Goal: Task Accomplishment & Management: Manage account settings

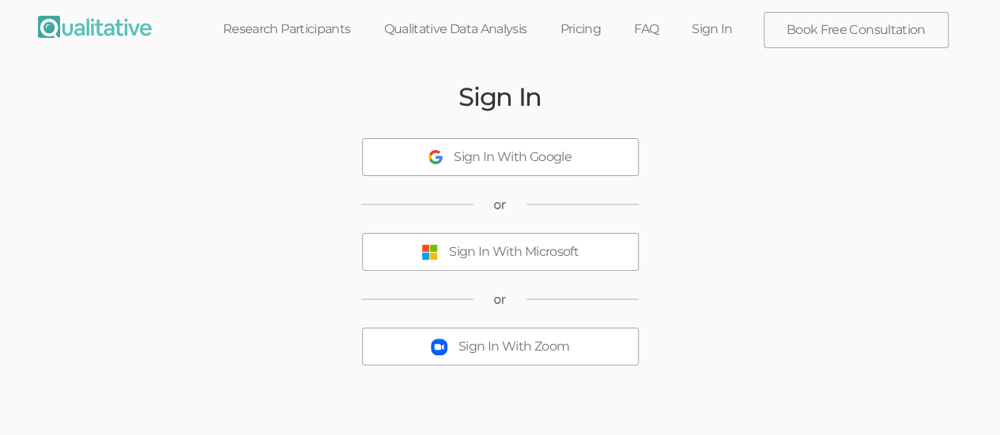
click at [522, 255] on div "Sign In With Microsoft" at bounding box center [514, 252] width 130 height 18
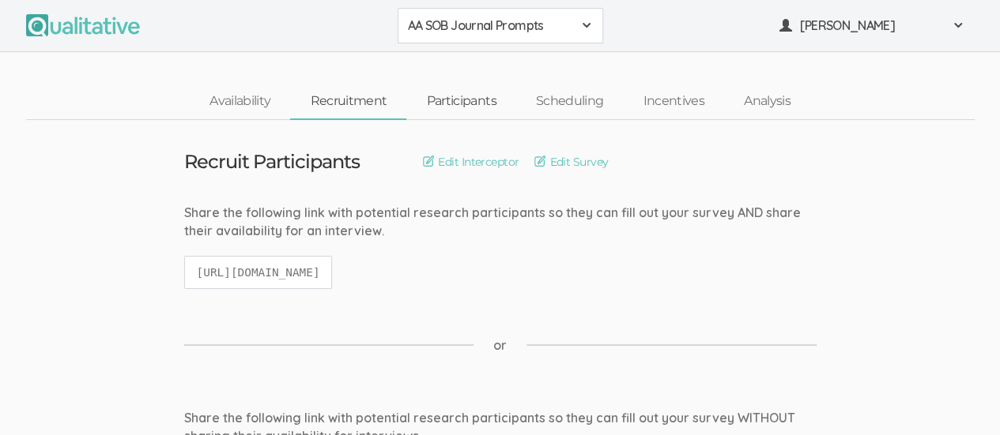
click at [453, 102] on link "Participants" at bounding box center [460, 102] width 109 height 34
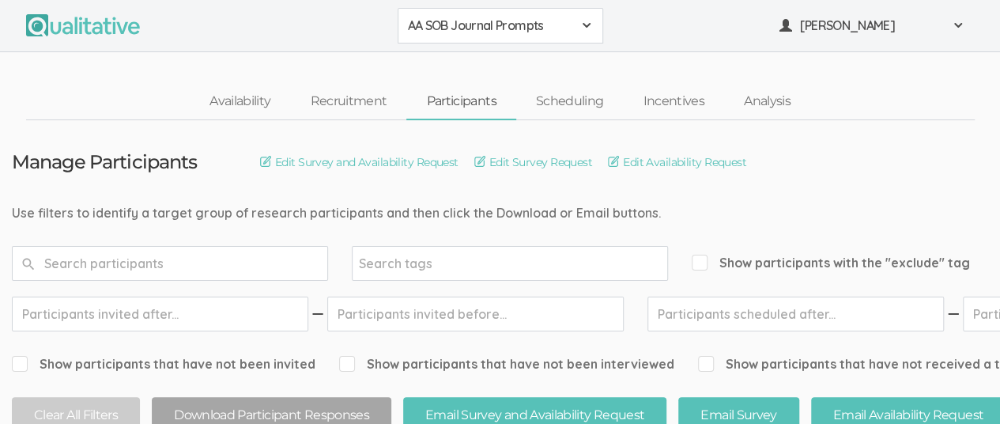
click at [580, 22] on span at bounding box center [586, 25] width 13 height 13
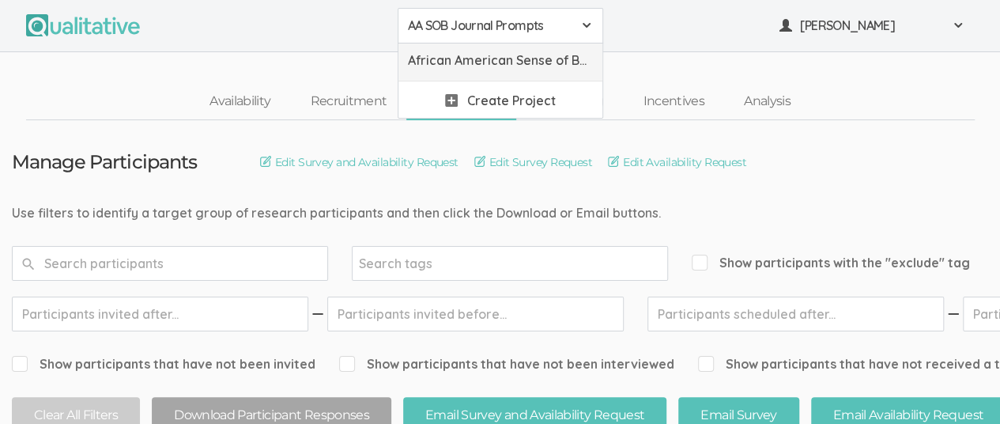
click at [509, 57] on span "African American Sense of Belonging" at bounding box center [500, 60] width 185 height 18
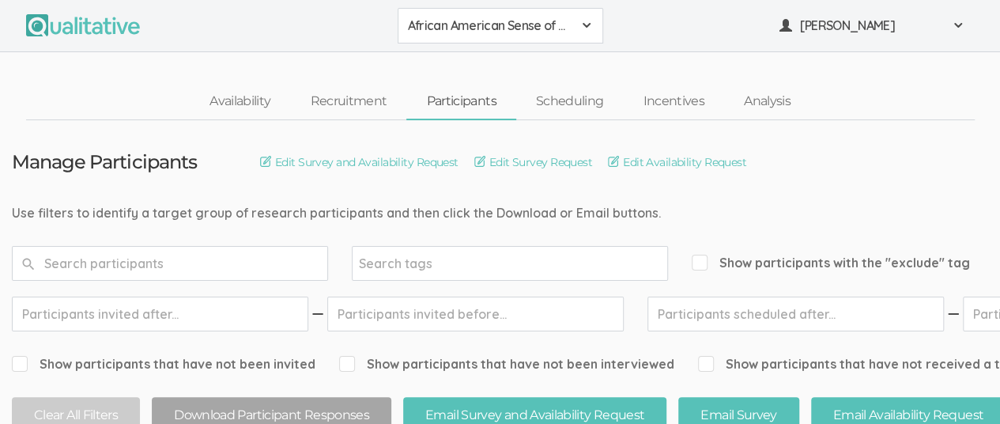
scroll to position [316, 0]
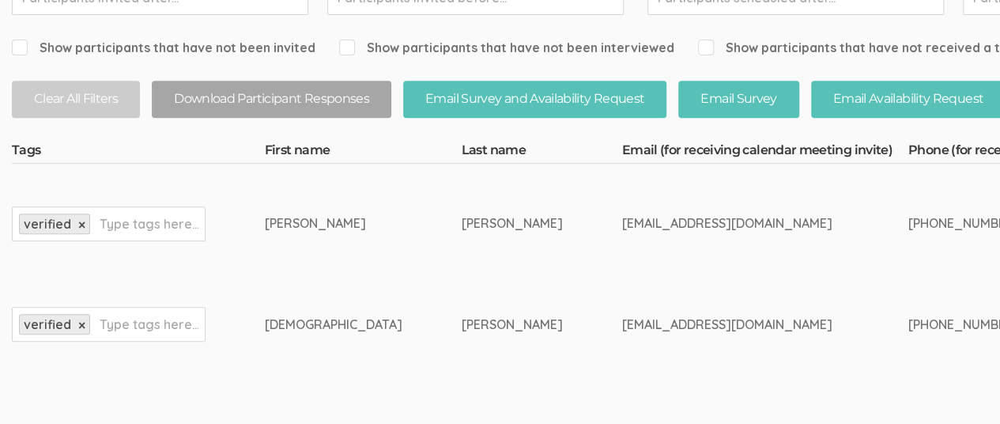
drag, startPoint x: 723, startPoint y: 223, endPoint x: 806, endPoint y: 223, distance: 83.0
copy div "[PHONE_NUMBER]"
drag, startPoint x: 229, startPoint y: 224, endPoint x: 267, endPoint y: 224, distance: 37.9
click at [267, 224] on div "[PERSON_NAME]" at bounding box center [334, 223] width 138 height 18
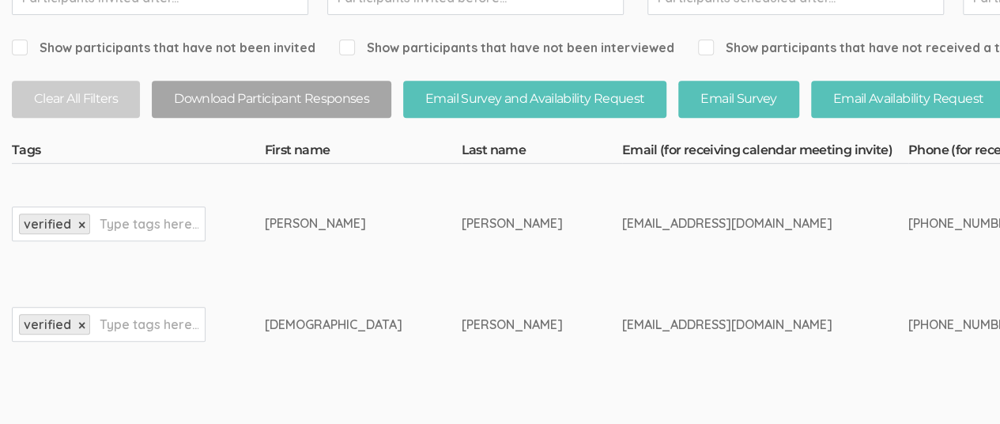
copy div "[PERSON_NAME]"
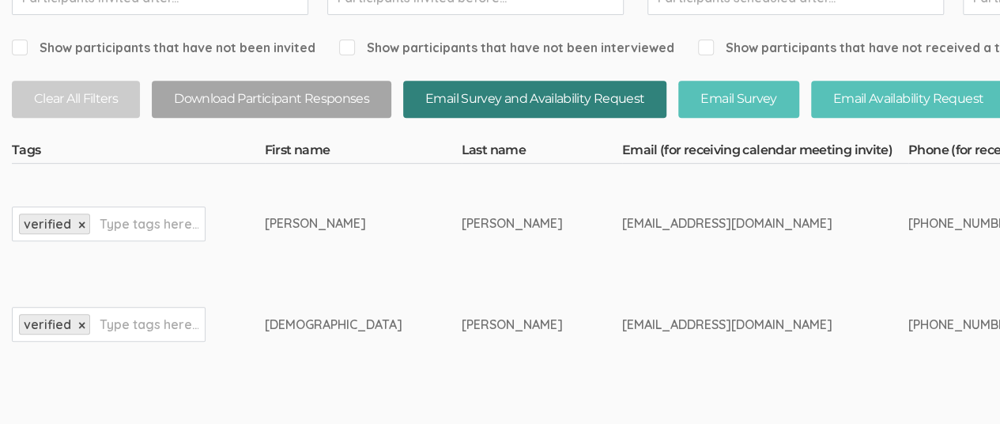
scroll to position [0, 0]
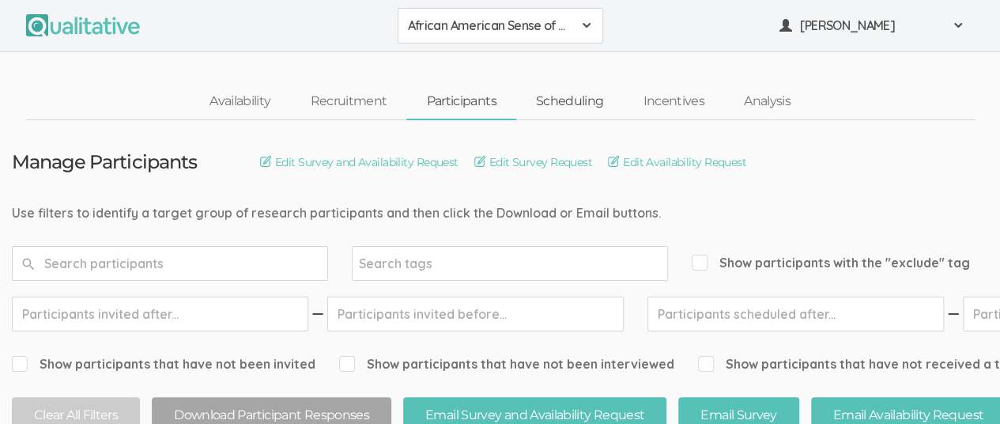
click at [566, 104] on link "Scheduling" at bounding box center [569, 102] width 107 height 34
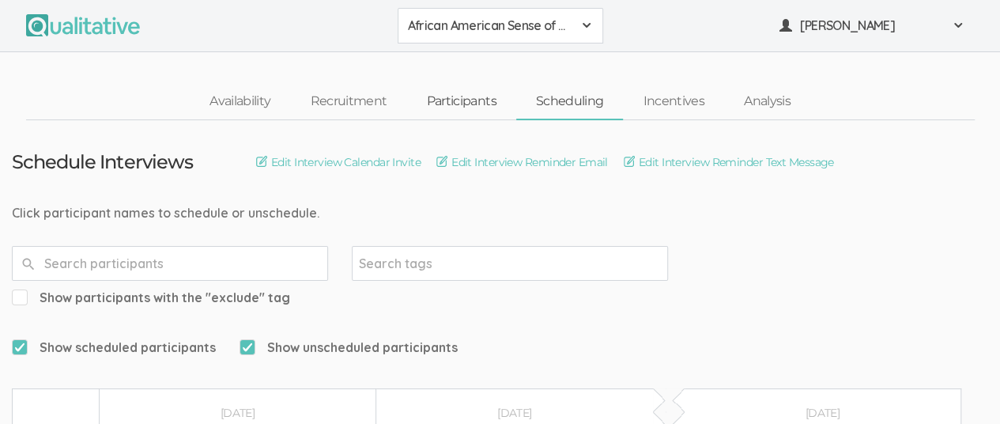
click at [446, 104] on link "Participants" at bounding box center [460, 102] width 109 height 34
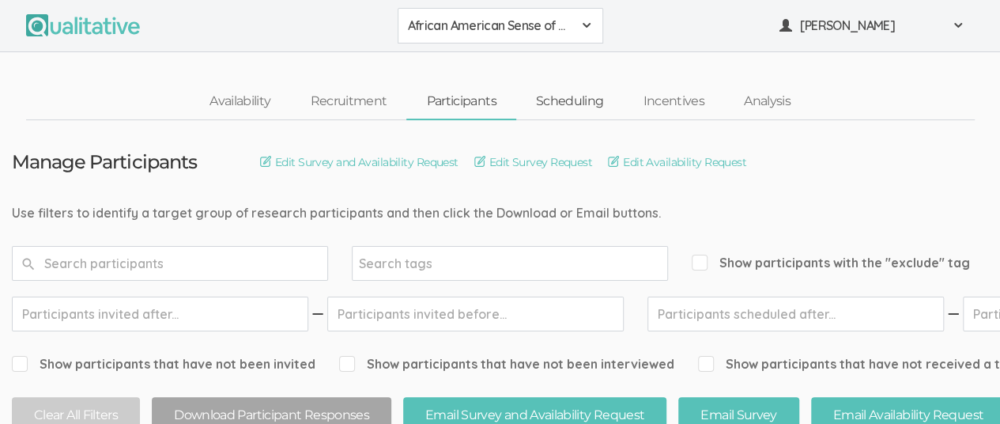
click at [571, 96] on link "Scheduling" at bounding box center [569, 102] width 107 height 34
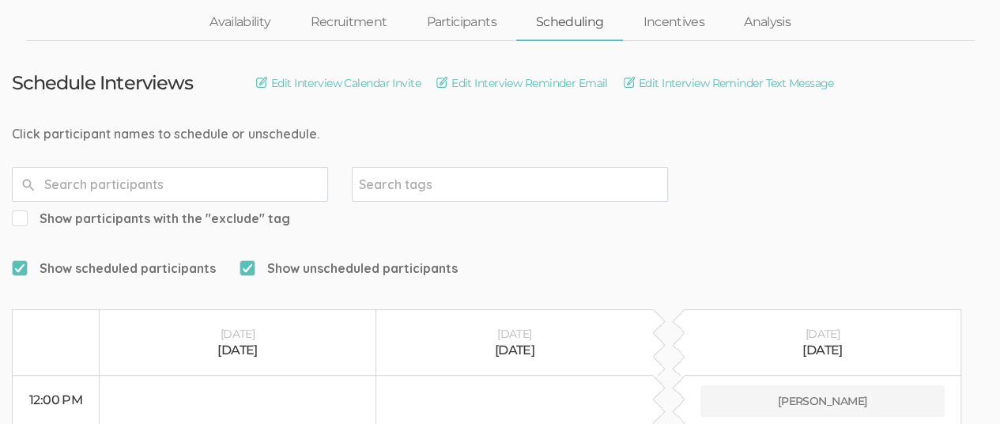
scroll to position [237, 0]
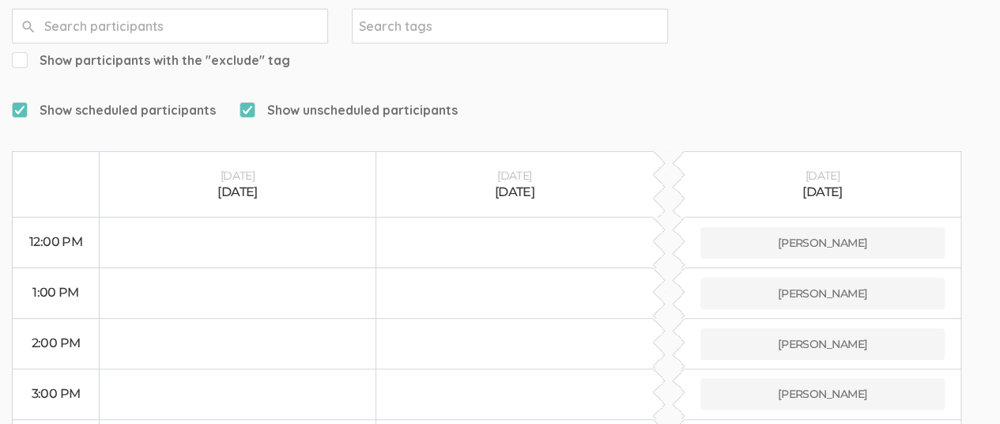
click at [240, 104] on input "Show unscheduled participants" at bounding box center [244, 109] width 10 height 10
checkbox input "false"
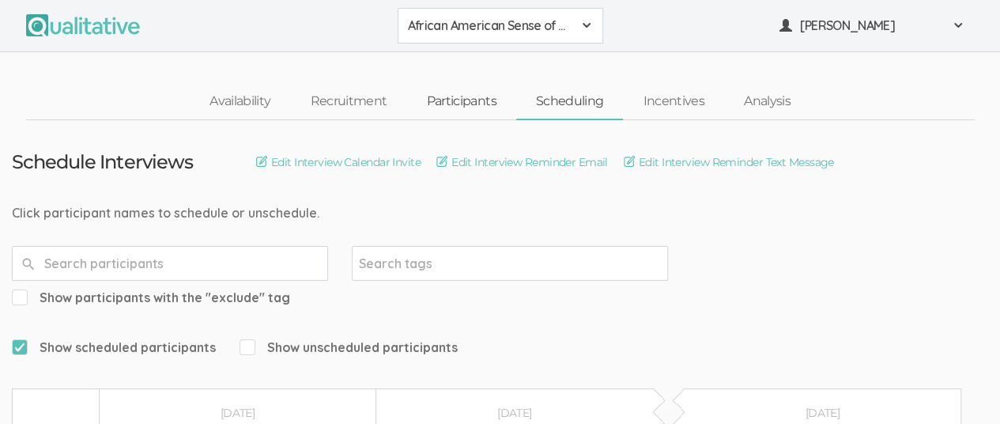
click at [465, 105] on link "Participants" at bounding box center [460, 102] width 109 height 34
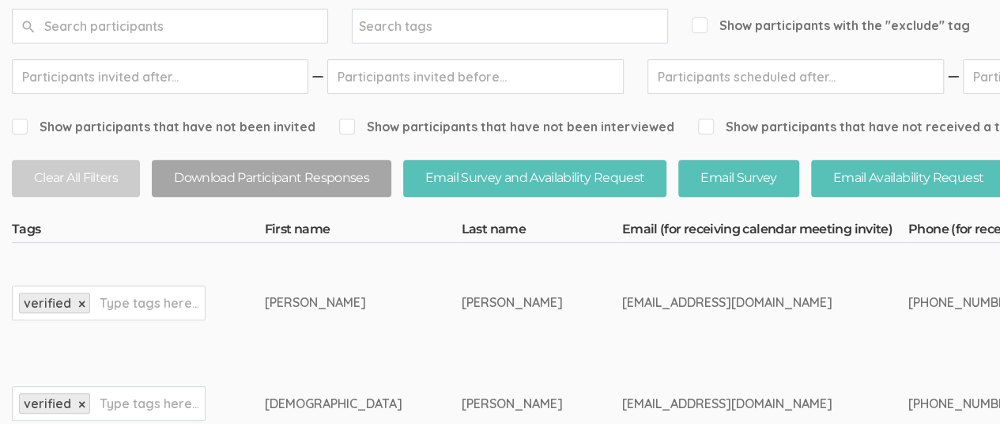
scroll to position [395, 0]
